Goal: Information Seeking & Learning: Learn about a topic

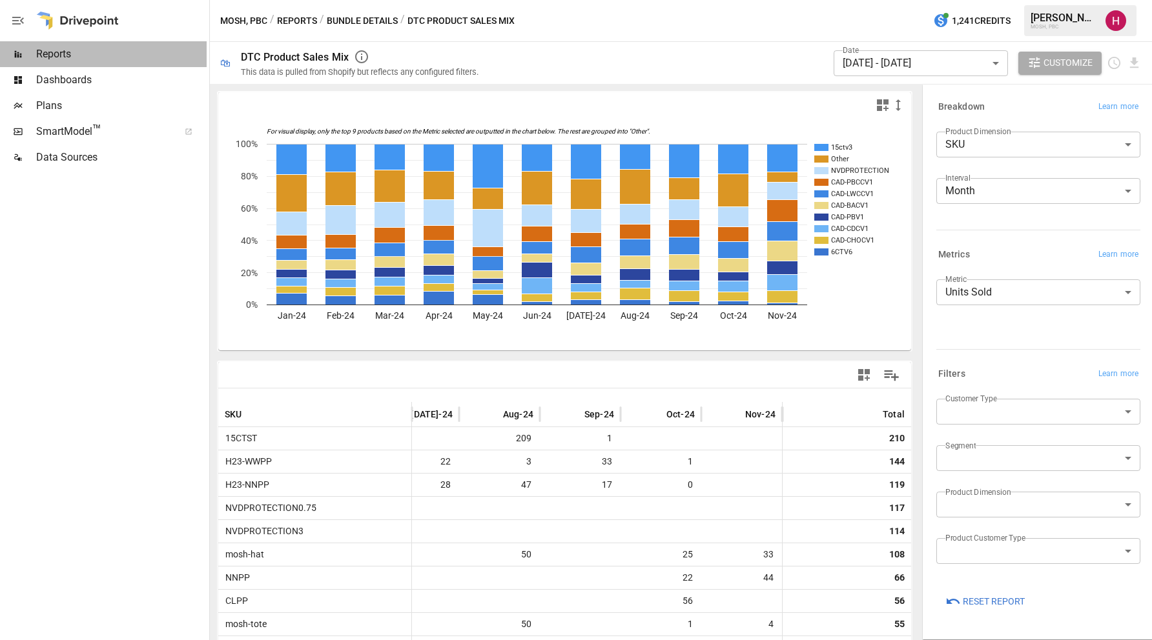
click at [88, 51] on span "Reports" at bounding box center [121, 53] width 170 height 15
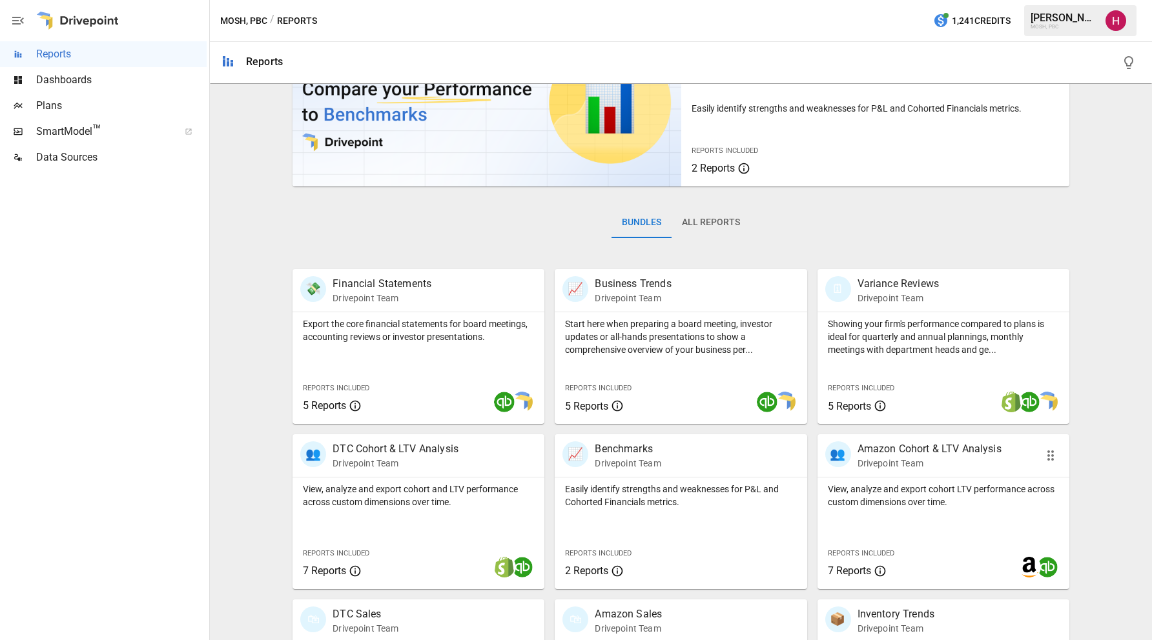
scroll to position [360, 0]
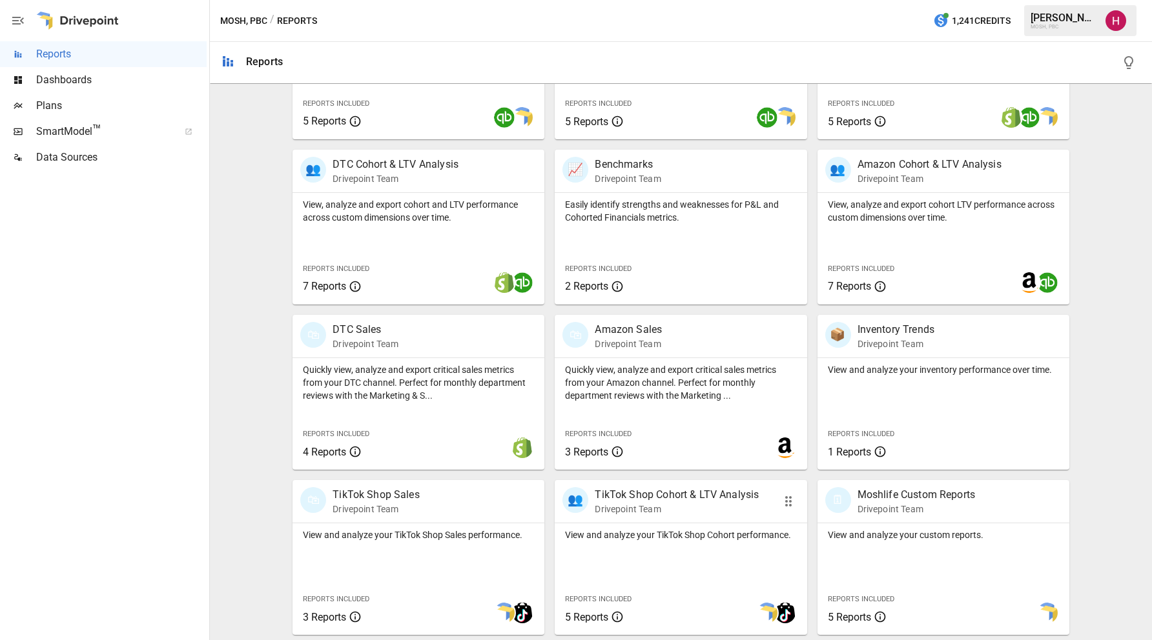
click at [706, 497] on p "TikTok Shop Cohort & LTV Analysis" at bounding box center [677, 494] width 164 height 15
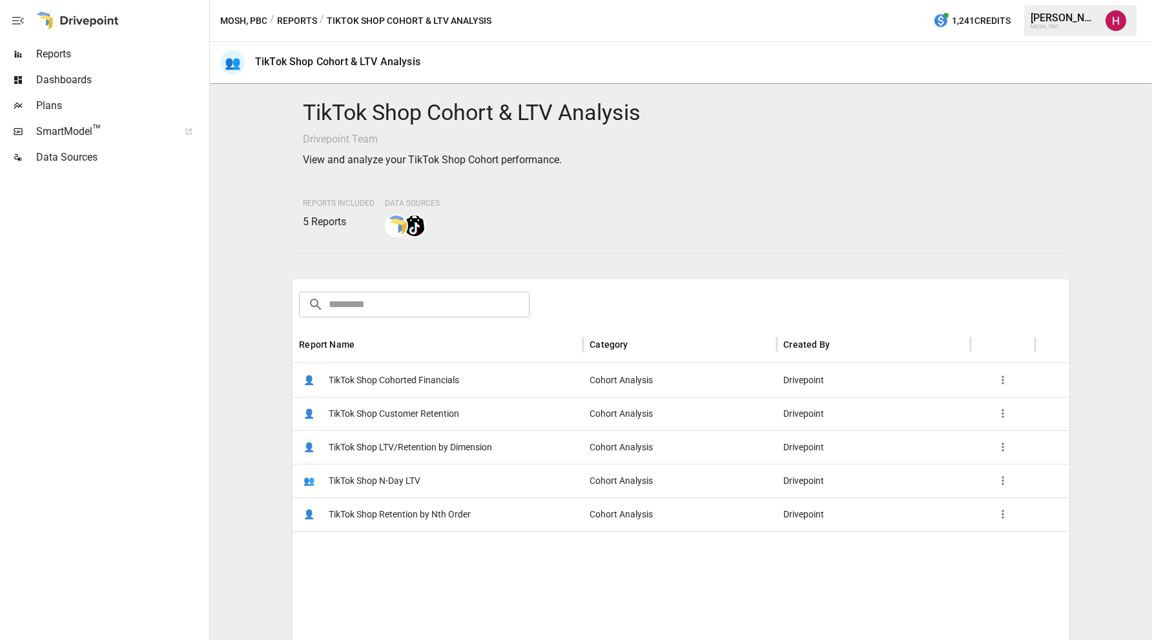
click at [419, 515] on span "TikTok Shop Retention by Nth Order" at bounding box center [400, 514] width 142 height 33
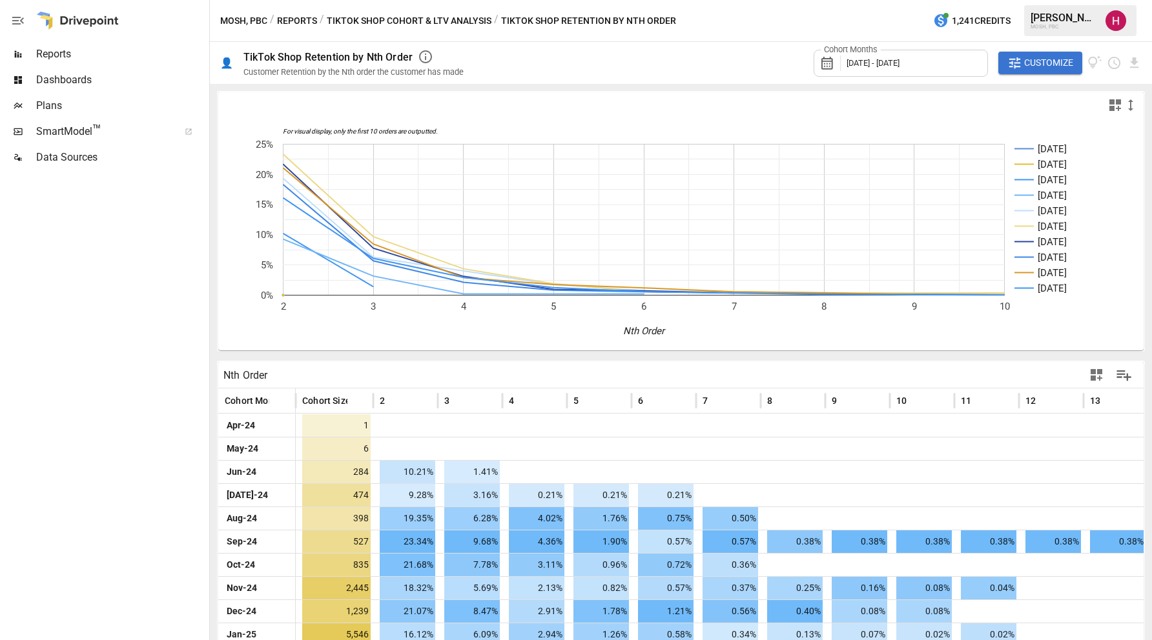
scroll to position [14, 0]
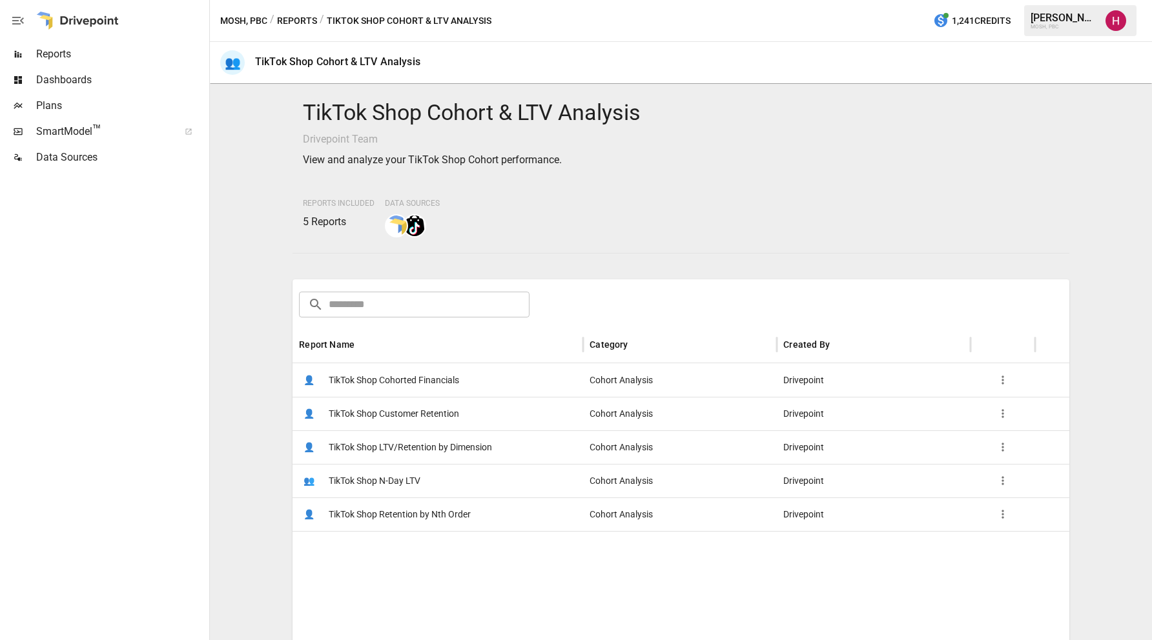
click at [427, 449] on span "TikTok Shop LTV/Retention by Dimension" at bounding box center [410, 447] width 163 height 33
click at [360, 413] on span "TikTok Shop Customer Retention" at bounding box center [394, 414] width 130 height 33
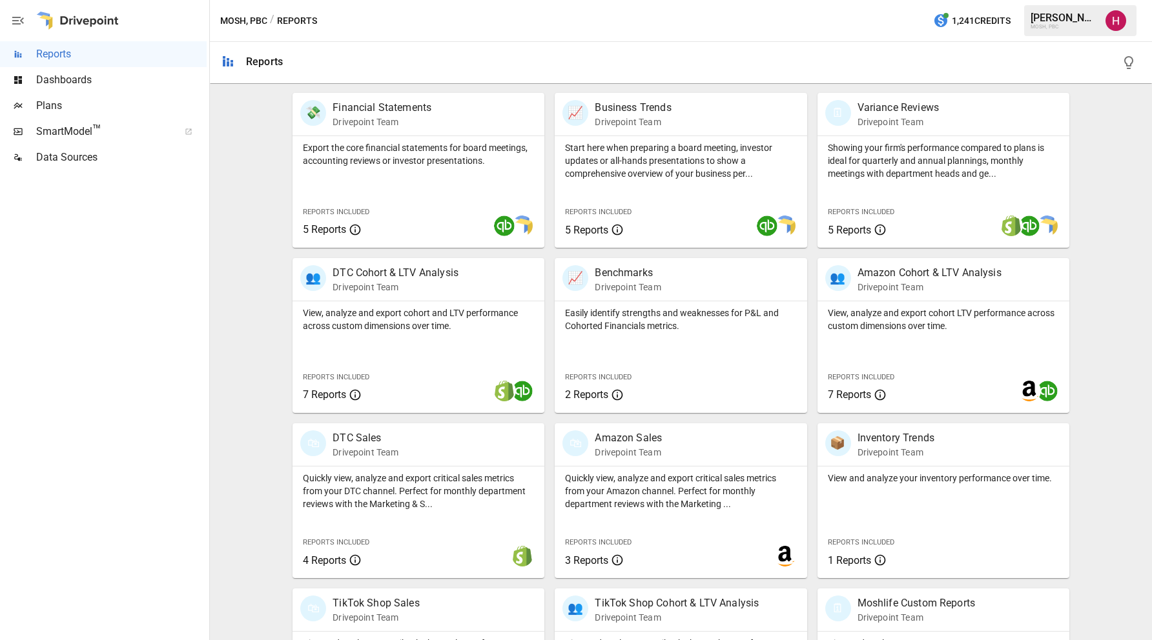
scroll to position [360, 0]
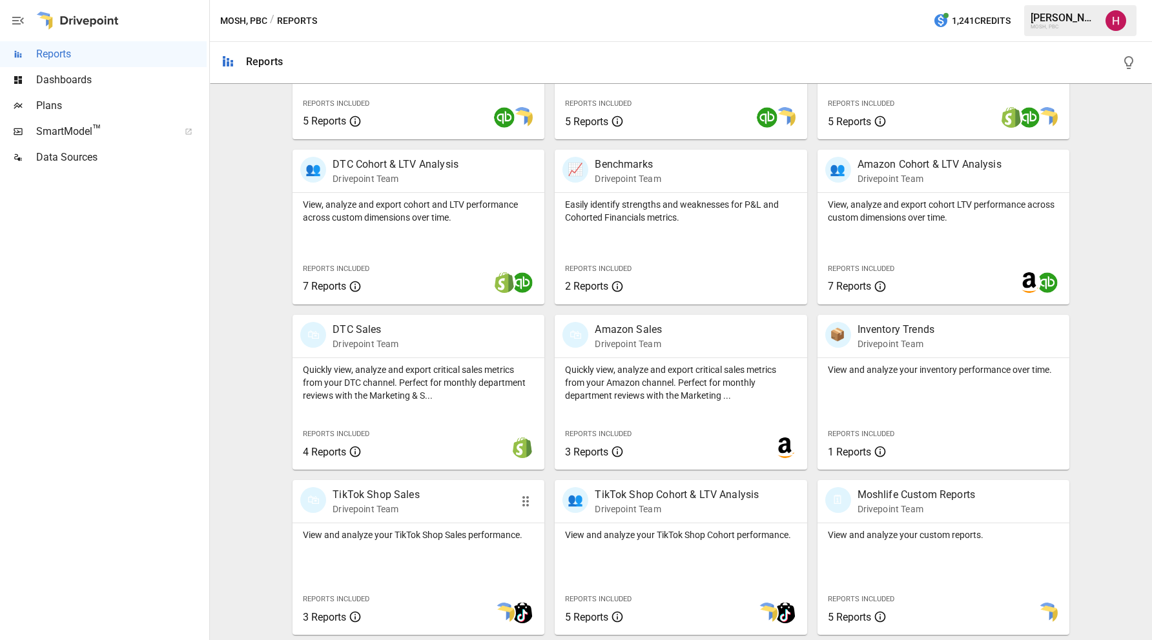
click at [383, 495] on p "TikTok Shop Sales" at bounding box center [375, 494] width 87 height 15
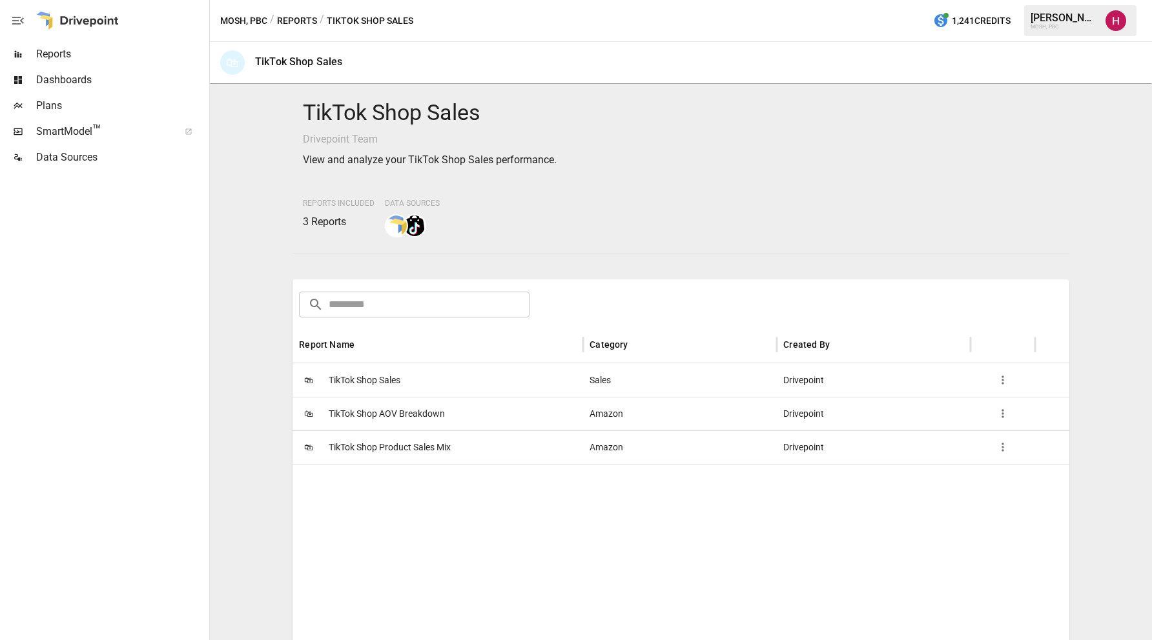
click at [396, 447] on span "TikTok Shop Product Sales Mix" at bounding box center [390, 447] width 122 height 33
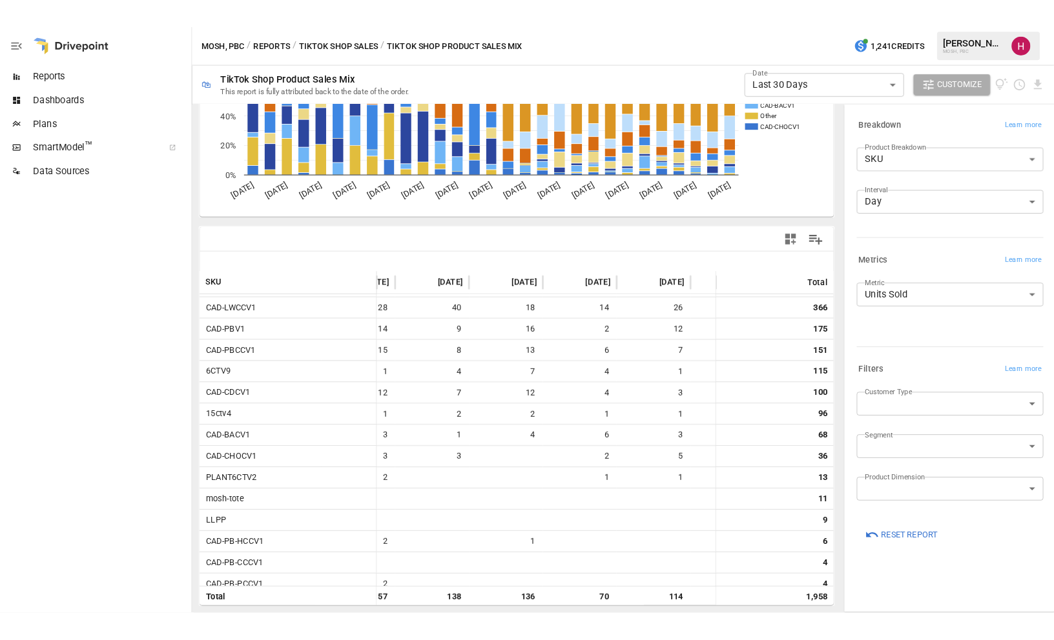
scroll to position [21, 1668]
